Goal: Find specific page/section: Find specific page/section

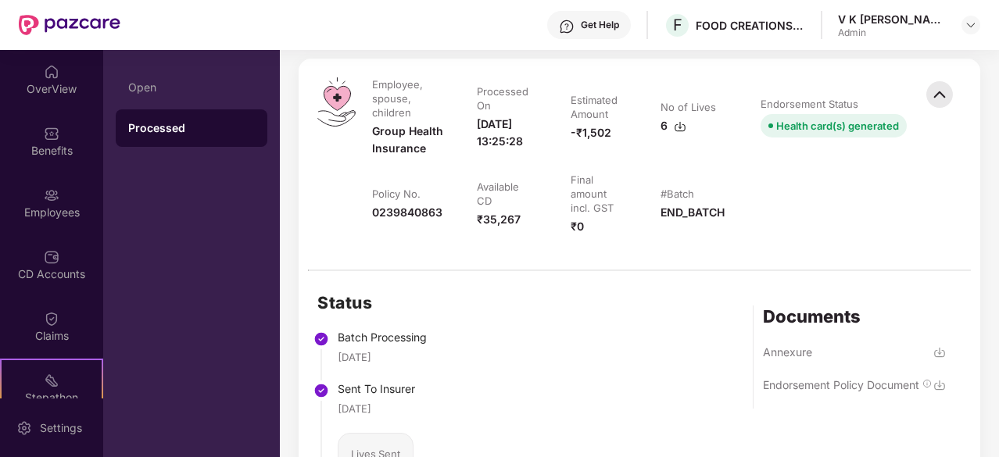
scroll to position [520, 0]
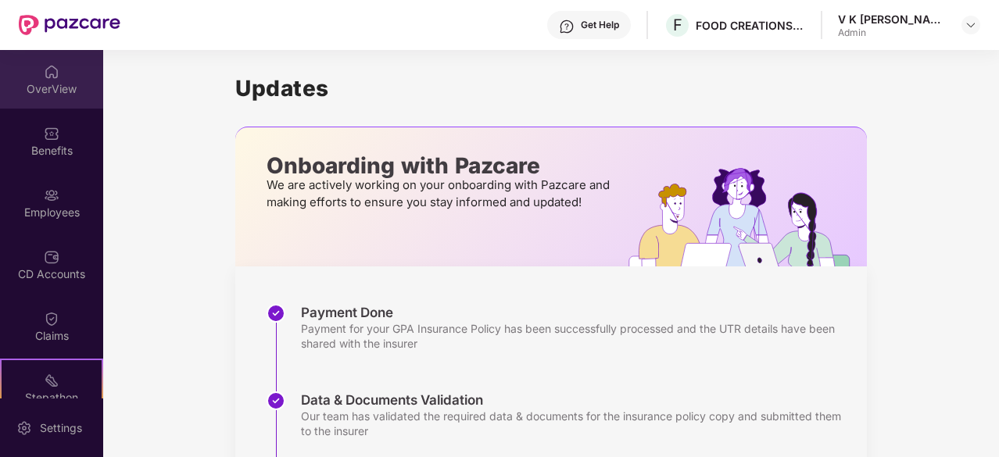
click at [46, 84] on div "OverView" at bounding box center [51, 89] width 103 height 16
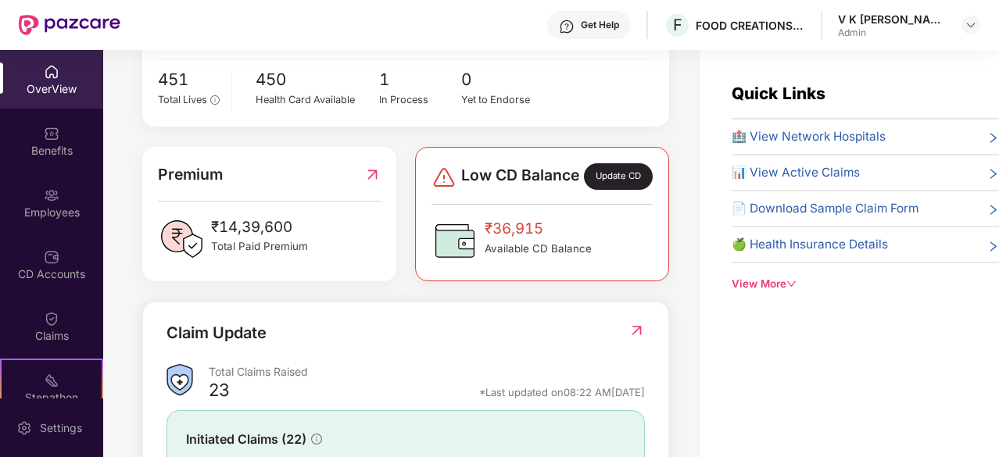
scroll to position [317, 0]
click at [860, 143] on span "🏥 View Network Hospitals" at bounding box center [809, 136] width 154 height 19
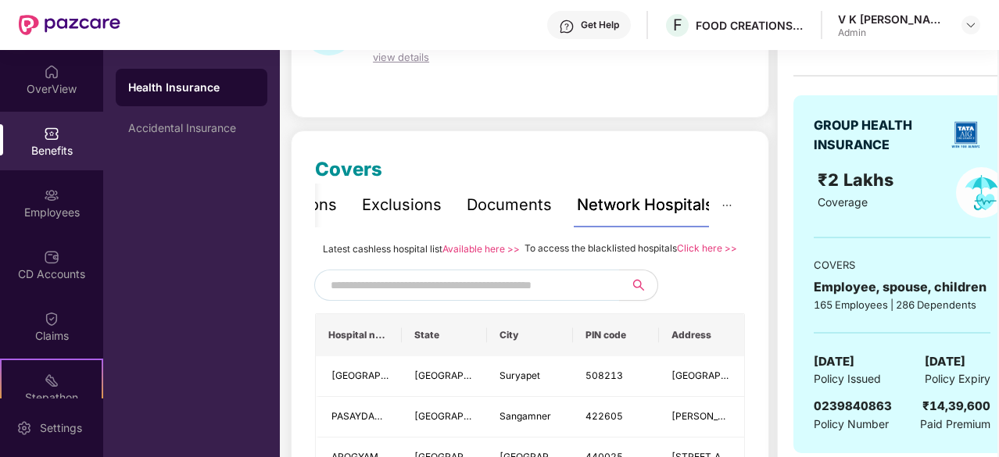
scroll to position [125, 0]
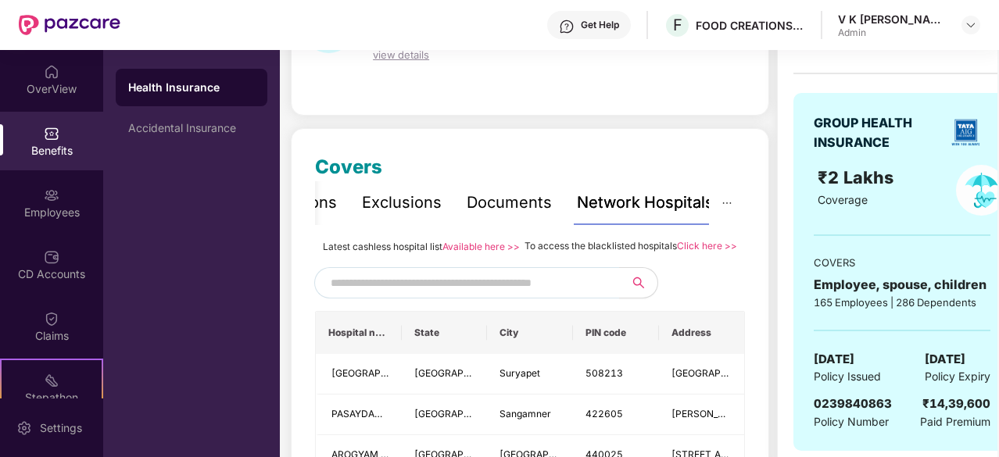
click at [474, 295] on input "text" at bounding box center [464, 282] width 267 height 23
type input "******"
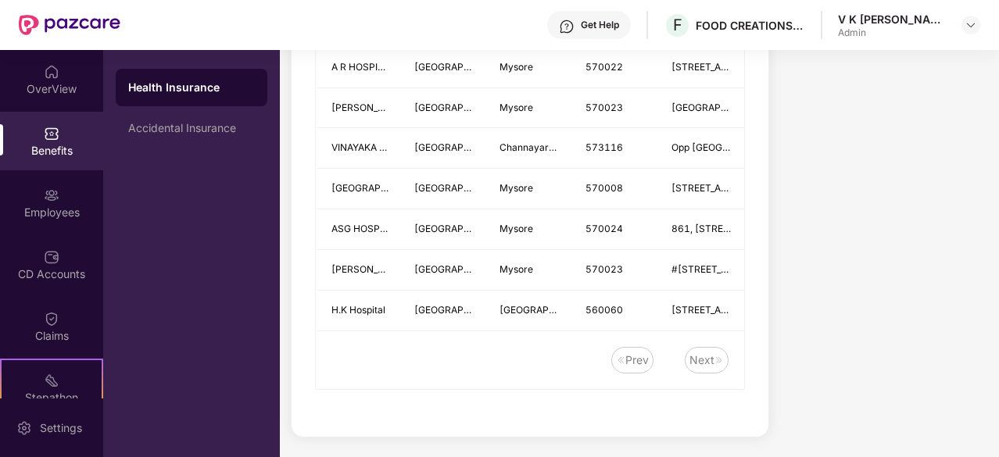
scroll to position [2021, 0]
